Goal: Browse casually

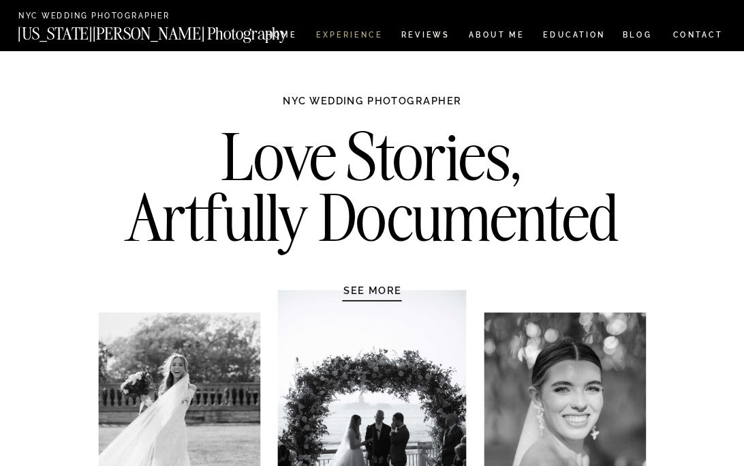
click at [365, 37] on nav "Experience" at bounding box center [348, 36] width 65 height 10
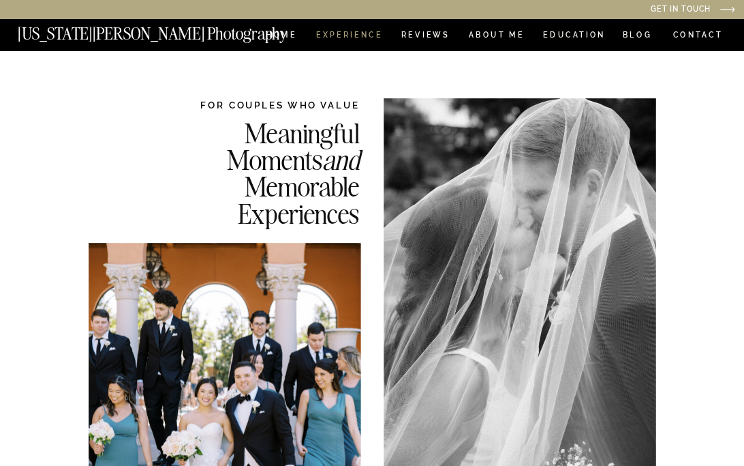
click at [372, 31] on nav "Experience" at bounding box center [348, 36] width 65 height 10
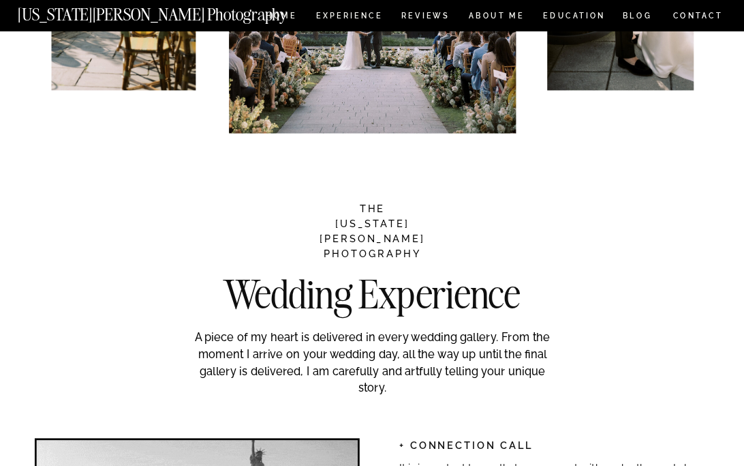
scroll to position [1453, 0]
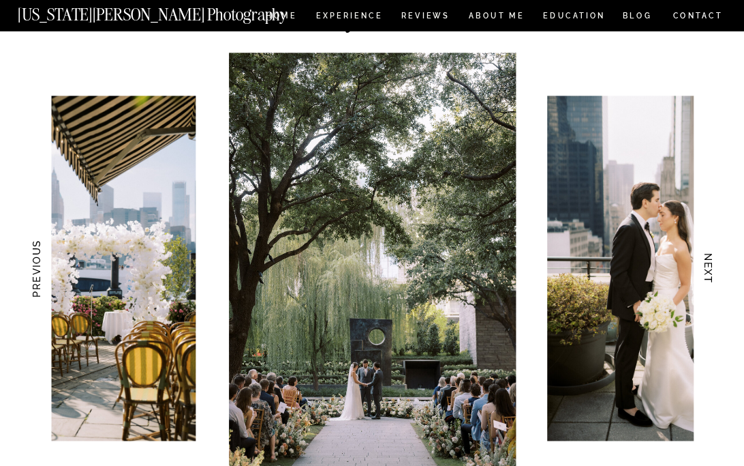
scroll to position [1119, 0]
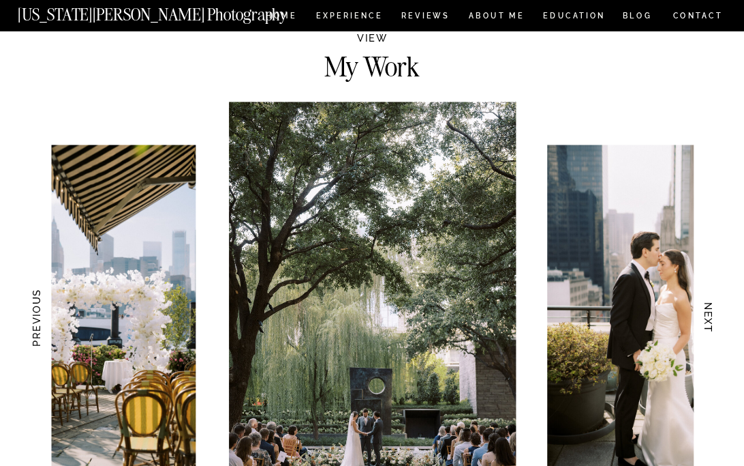
click at [712, 314] on h3 "NEXT" at bounding box center [709, 317] width 13 height 78
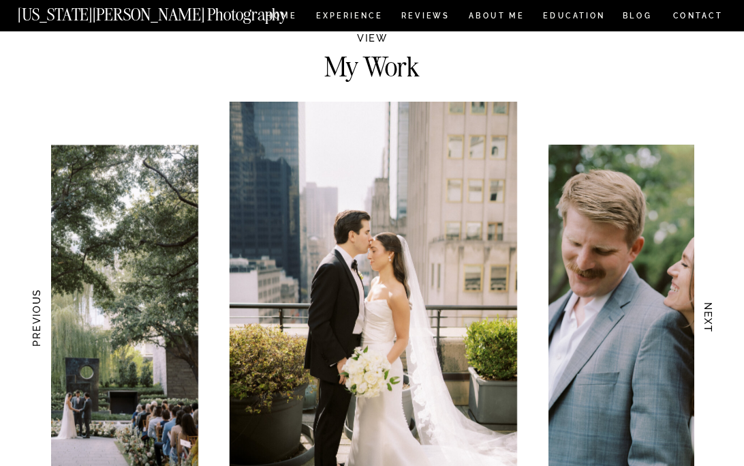
click at [712, 314] on h3 "NEXT" at bounding box center [709, 317] width 13 height 78
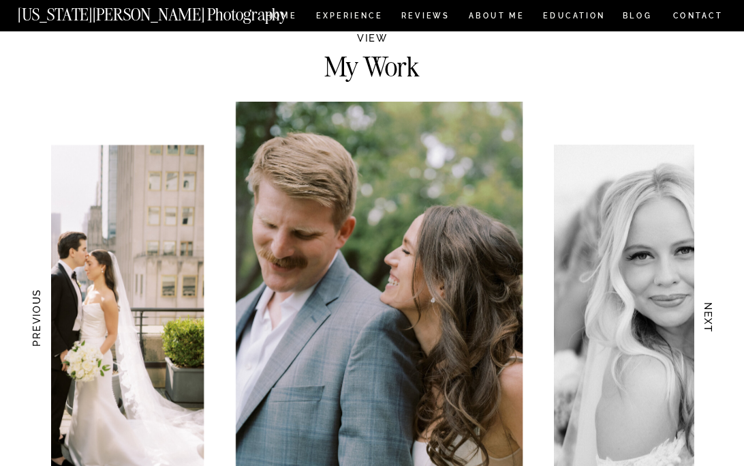
click at [712, 314] on h3 "NEXT" at bounding box center [709, 317] width 13 height 78
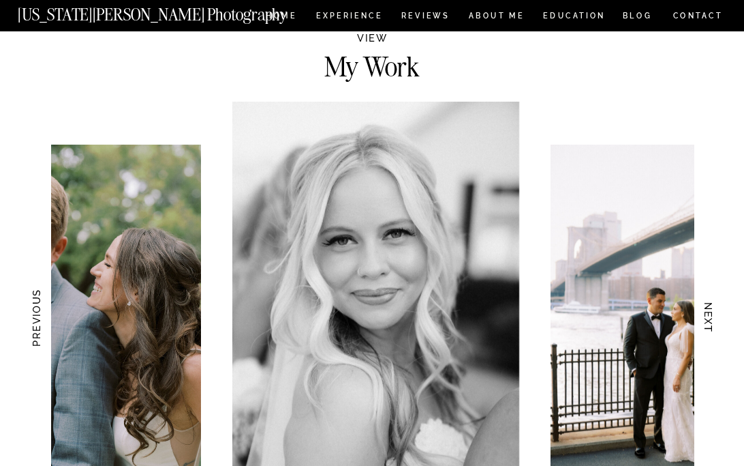
click at [712, 314] on h3 "NEXT" at bounding box center [709, 317] width 13 height 78
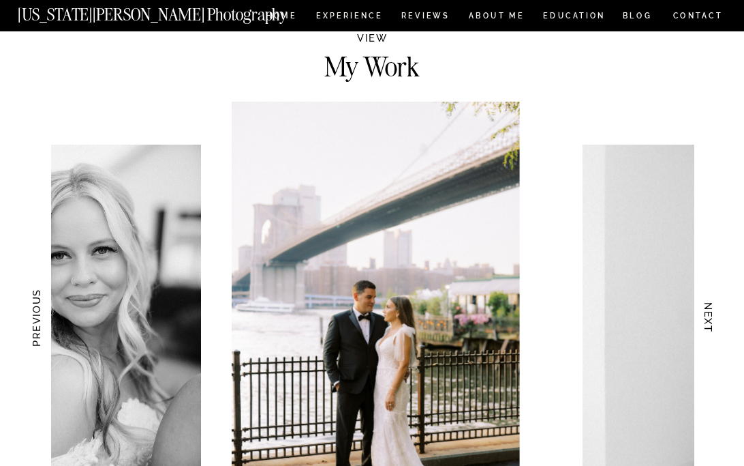
click at [712, 314] on h3 "NEXT" at bounding box center [709, 317] width 13 height 78
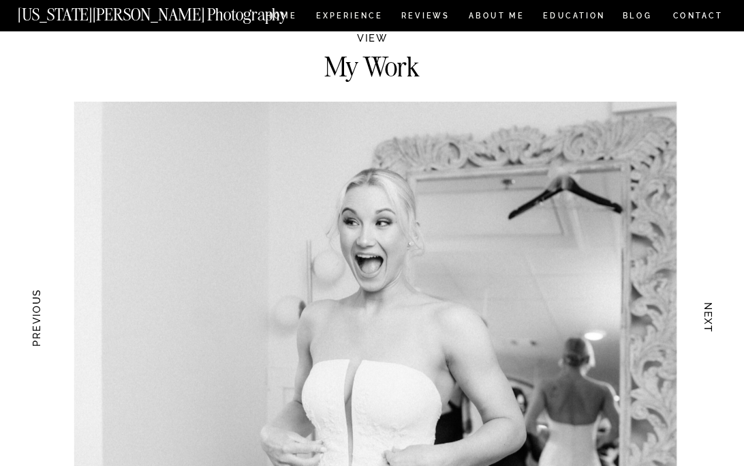
click at [712, 314] on h3 "NEXT" at bounding box center [709, 317] width 13 height 78
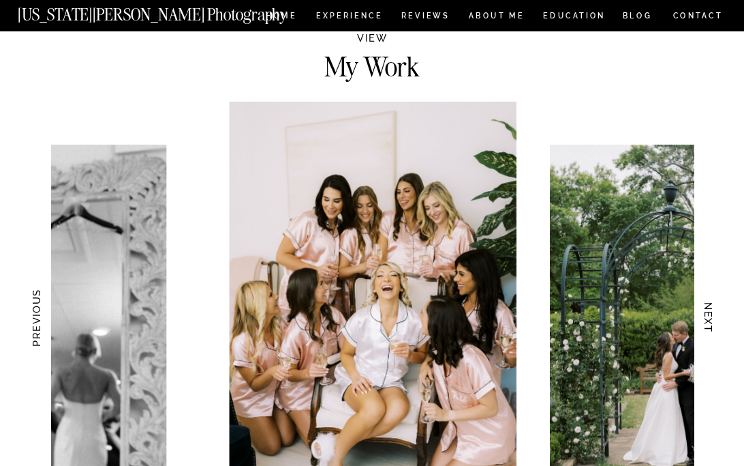
click at [712, 314] on h3 "NEXT" at bounding box center [709, 317] width 13 height 78
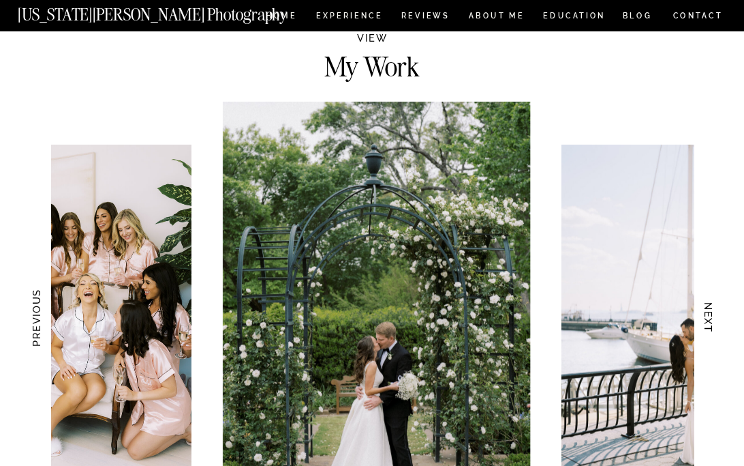
click at [712, 314] on h3 "NEXT" at bounding box center [709, 317] width 13 height 78
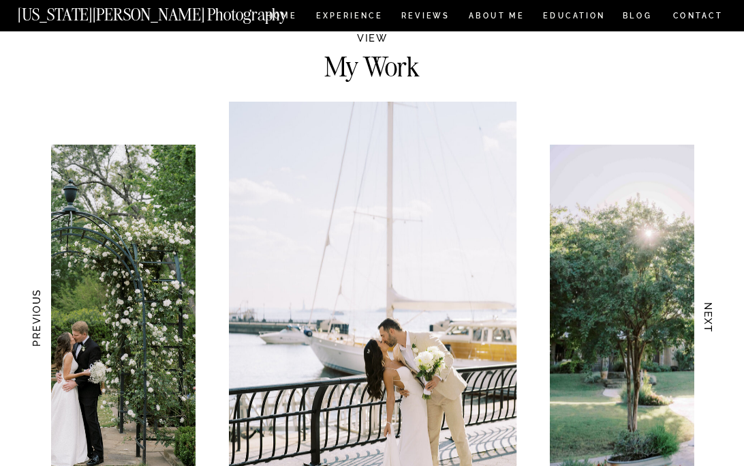
click at [712, 314] on h3 "NEXT" at bounding box center [709, 317] width 13 height 78
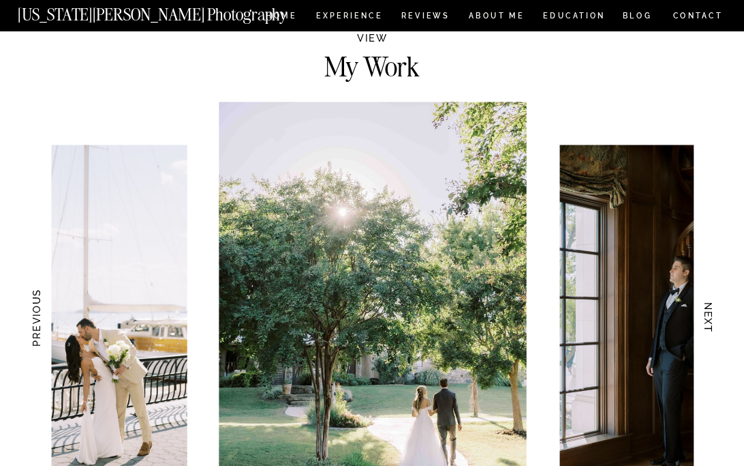
click at [712, 314] on h3 "NEXT" at bounding box center [709, 317] width 13 height 78
